Goal: Navigation & Orientation: Find specific page/section

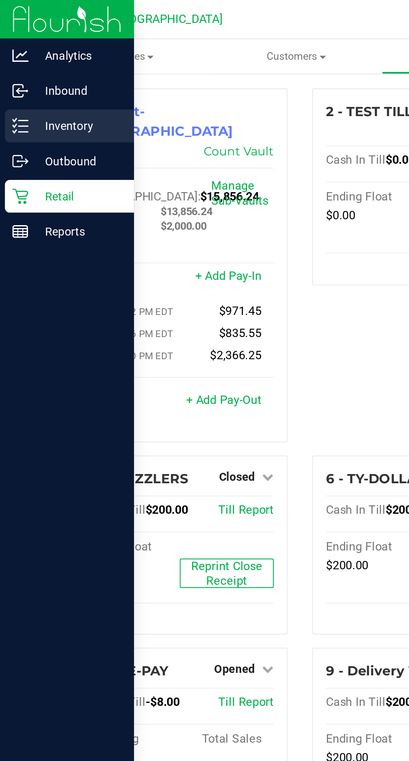
click at [12, 61] on line at bounding box center [12, 61] width 5 height 0
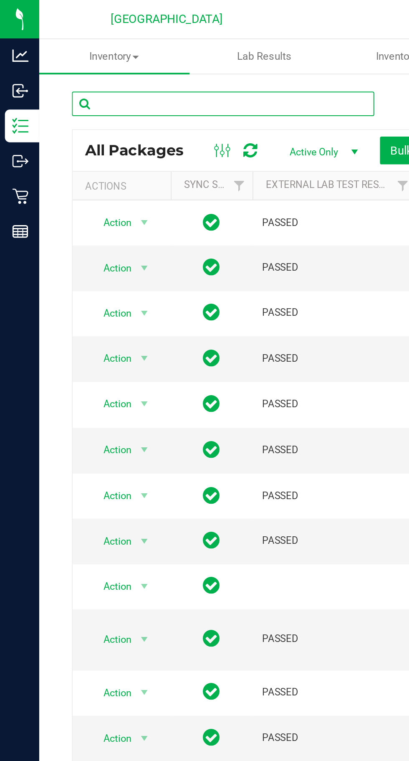
click at [101, 52] on input "text" at bounding box center [114, 53] width 155 height 13
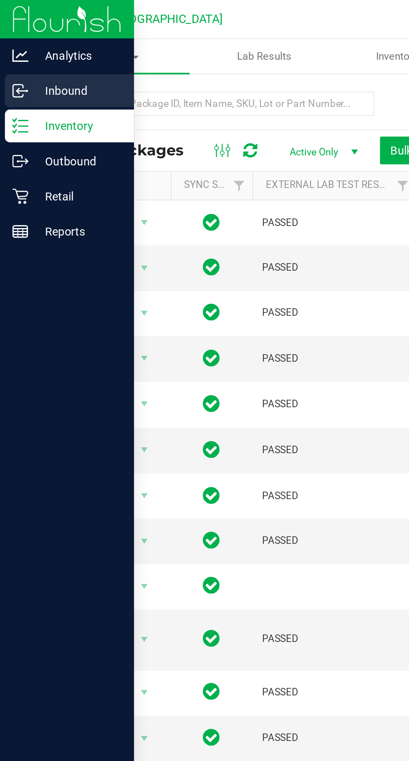
click at [9, 46] on icon at bounding box center [8, 45] width 1 height 1
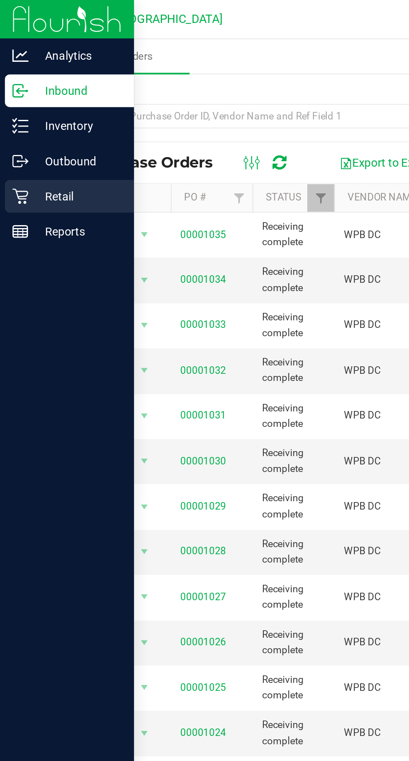
click at [47, 103] on p "Retail" at bounding box center [40, 100] width 50 height 10
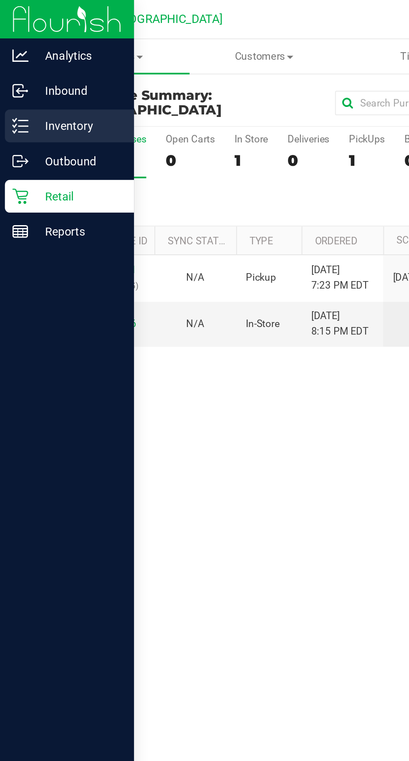
click at [47, 67] on p "Inventory" at bounding box center [40, 64] width 50 height 10
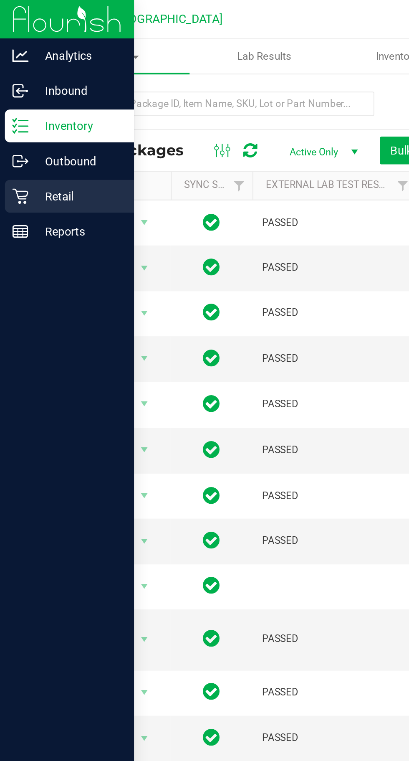
click at [39, 103] on p "Retail" at bounding box center [40, 100] width 50 height 10
